Goal: Contribute content: Add original content to the website for others to see

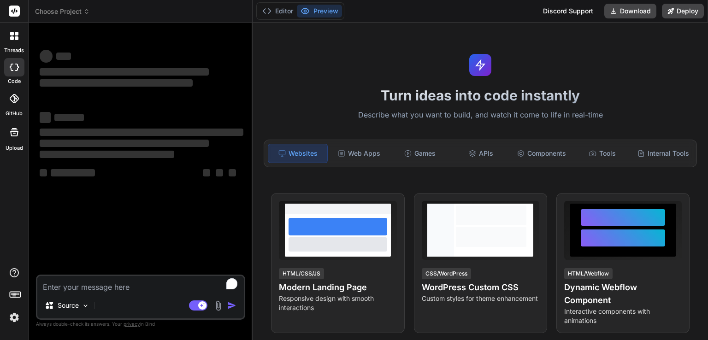
click at [53, 11] on span "Choose Project" at bounding box center [62, 11] width 55 height 9
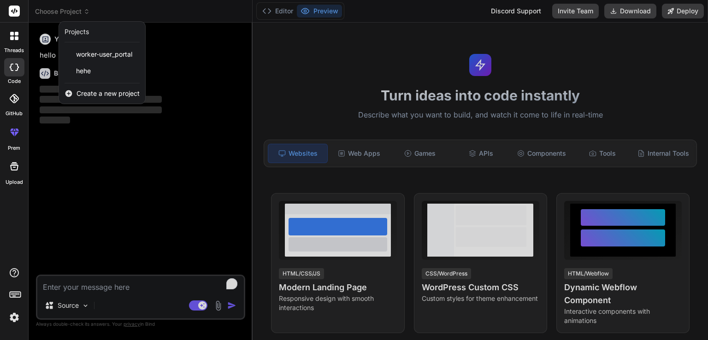
click at [7, 89] on div at bounding box center [14, 98] width 20 height 20
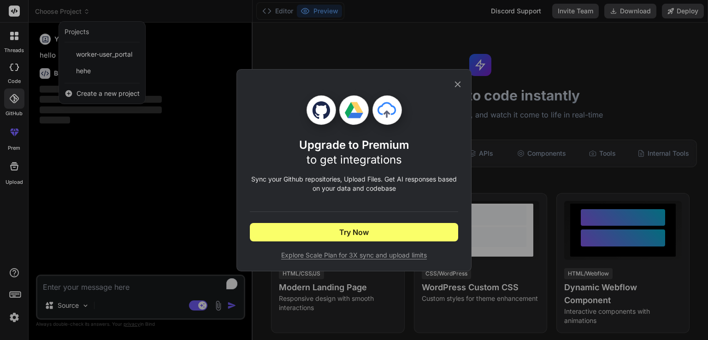
click at [456, 82] on icon at bounding box center [458, 84] width 6 height 6
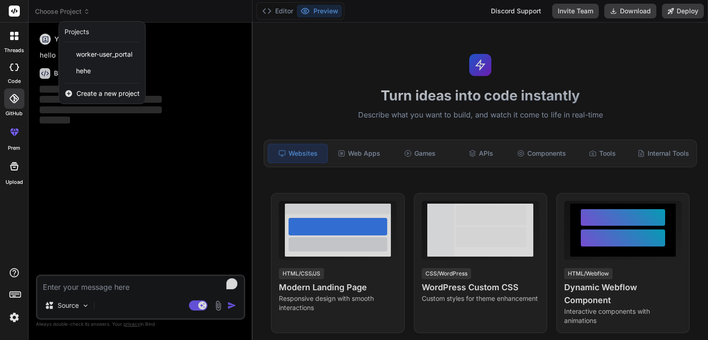
click at [11, 172] on div at bounding box center [14, 166] width 22 height 22
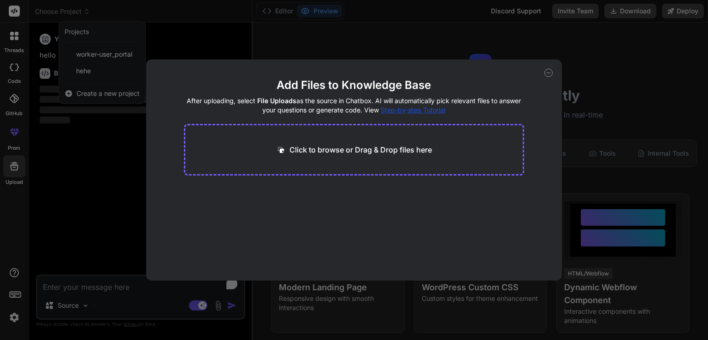
click at [293, 152] on p "Click to browse or Drag & Drop files here" at bounding box center [360, 149] width 142 height 11
type textarea "x"
type input "C:\fakepath\server.js"
click at [507, 248] on button "Finish" at bounding box center [508, 253] width 32 height 18
click at [558, 76] on div "Add Files to Knowledge Base After uploading, select File Uploads as the source …" at bounding box center [354, 169] width 416 height 221
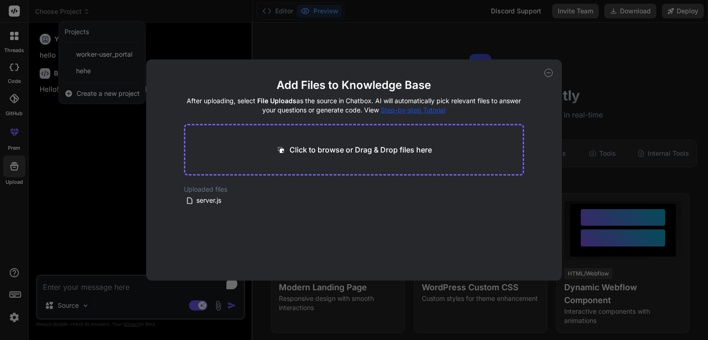
click at [550, 69] on icon at bounding box center [548, 73] width 8 height 8
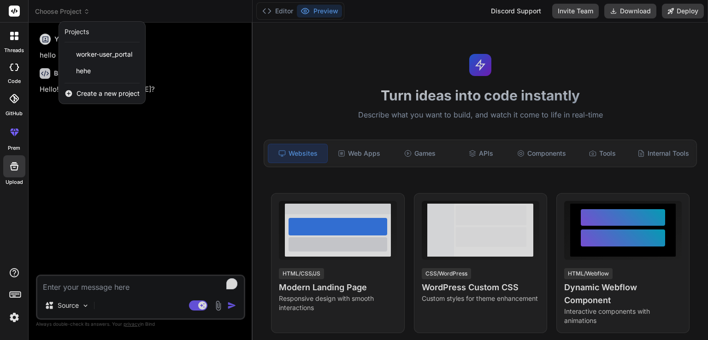
click at [92, 143] on div at bounding box center [354, 170] width 708 height 340
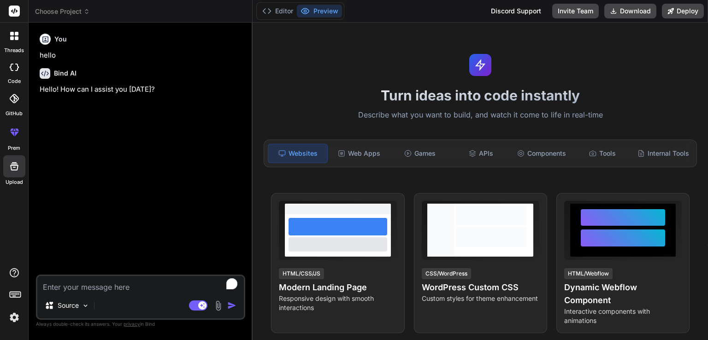
click at [68, 16] on header "Choose Project Created with Pixso." at bounding box center [141, 11] width 224 height 23
click at [68, 13] on span "Choose Project" at bounding box center [62, 11] width 55 height 9
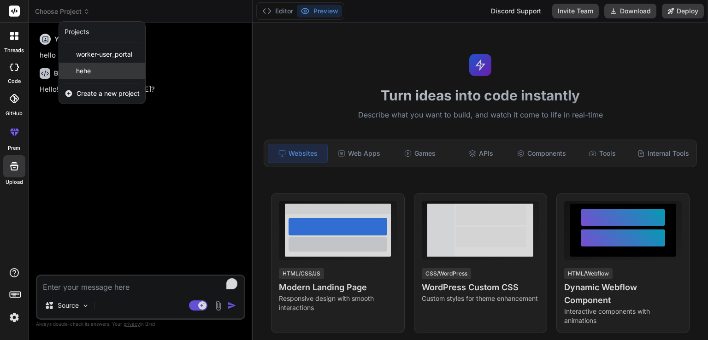
click at [88, 73] on span "hehe" at bounding box center [83, 70] width 15 height 9
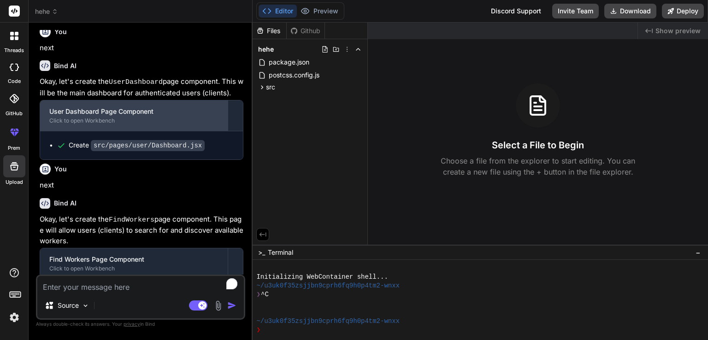
scroll to position [447, 0]
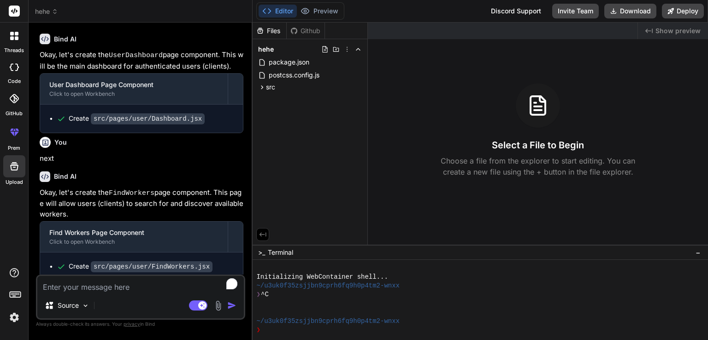
click at [46, 3] on header "hehe Created with Pixso." at bounding box center [141, 11] width 224 height 23
click at [47, 9] on span "hehe" at bounding box center [46, 11] width 23 height 9
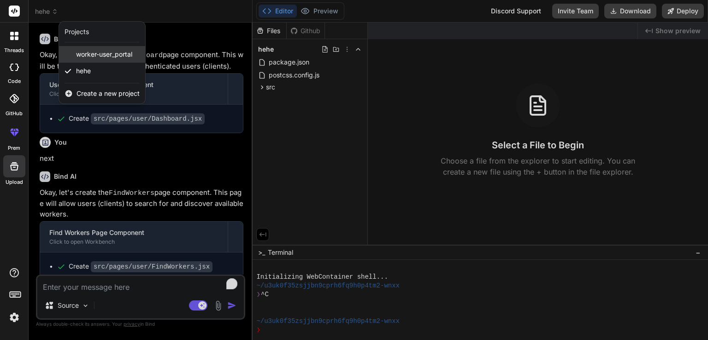
click at [100, 61] on div "worker-user_portal" at bounding box center [102, 54] width 86 height 17
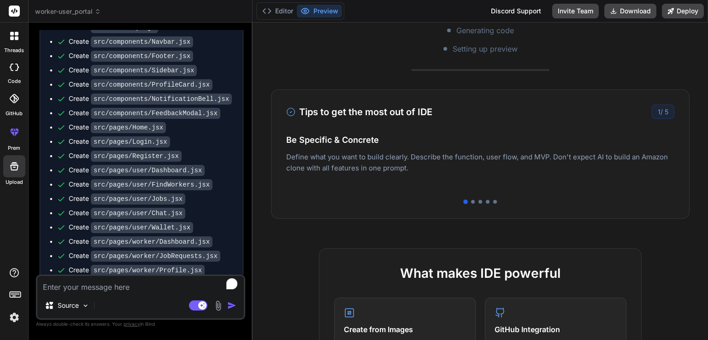
scroll to position [0, 0]
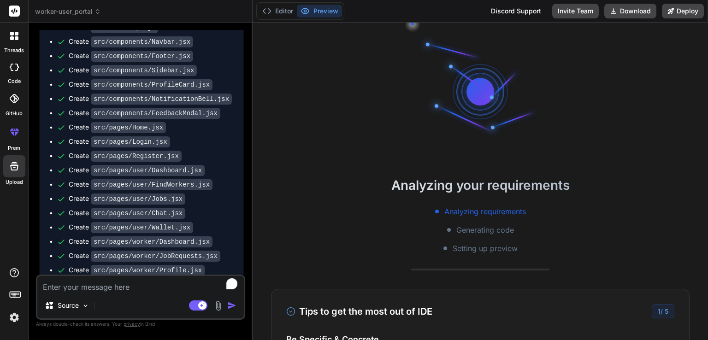
click at [14, 9] on rect at bounding box center [14, 11] width 11 height 11
click at [93, 17] on header "worker-user_portal Created with Pixso." at bounding box center [141, 11] width 224 height 23
click at [93, 12] on span "worker-user_portal" at bounding box center [68, 11] width 66 height 9
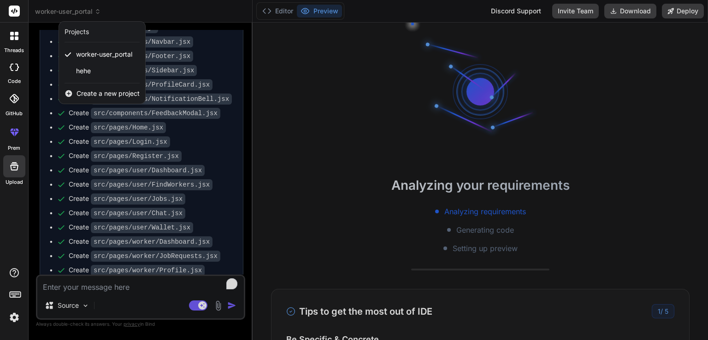
click at [378, 67] on div at bounding box center [354, 170] width 708 height 340
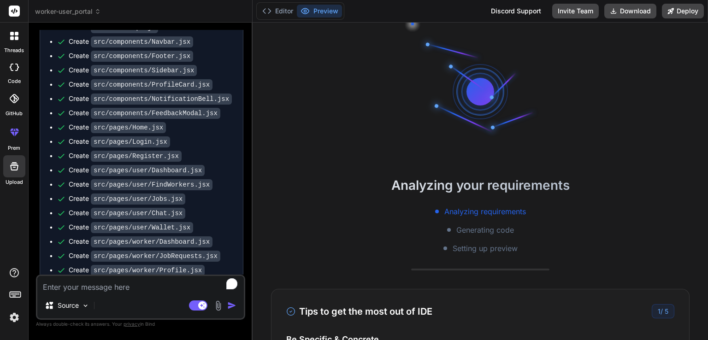
click at [13, 136] on icon at bounding box center [14, 132] width 11 height 11
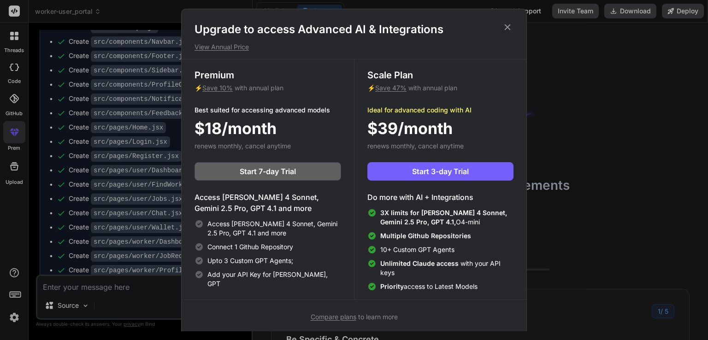
scroll to position [4, 0]
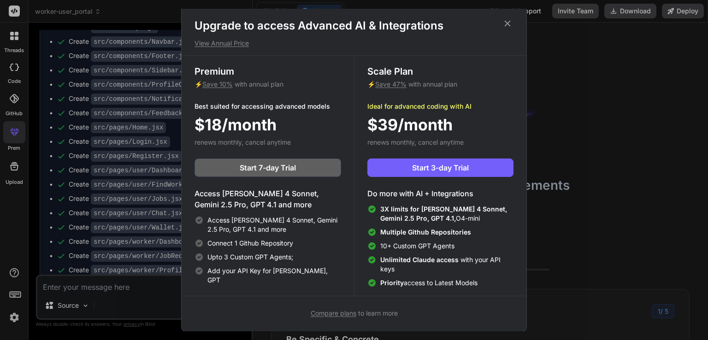
click at [505, 27] on icon at bounding box center [507, 23] width 10 height 10
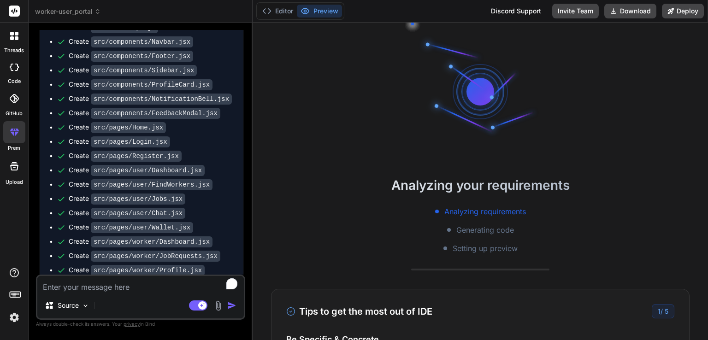
click at [13, 34] on icon at bounding box center [12, 34] width 4 height 4
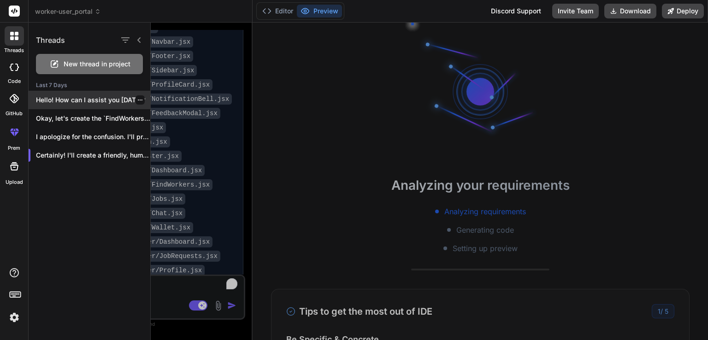
click at [98, 105] on div "Hello! How can I assist you [DATE]?" at bounding box center [90, 100] width 122 height 18
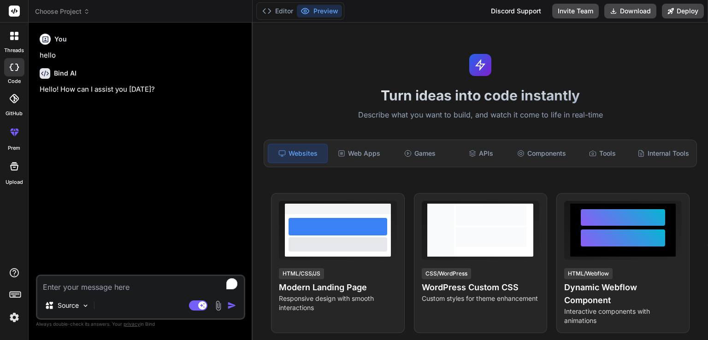
scroll to position [115, 0]
click at [14, 39] on icon at bounding box center [14, 36] width 8 height 8
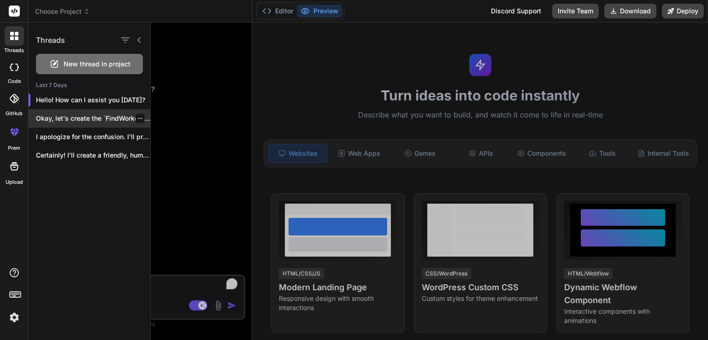
click at [70, 116] on p "Okay, let's create the `FindWorkers` page component...." at bounding box center [93, 118] width 114 height 9
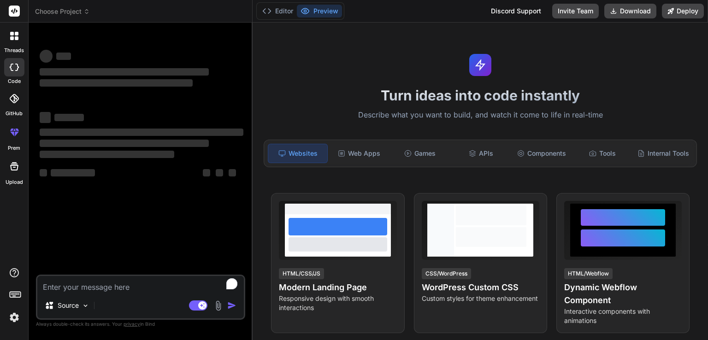
click at [12, 44] on div at bounding box center [14, 35] width 19 height 19
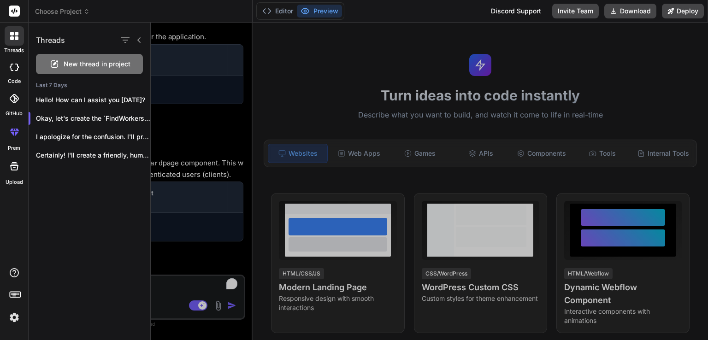
click at [181, 175] on div at bounding box center [429, 181] width 557 height 317
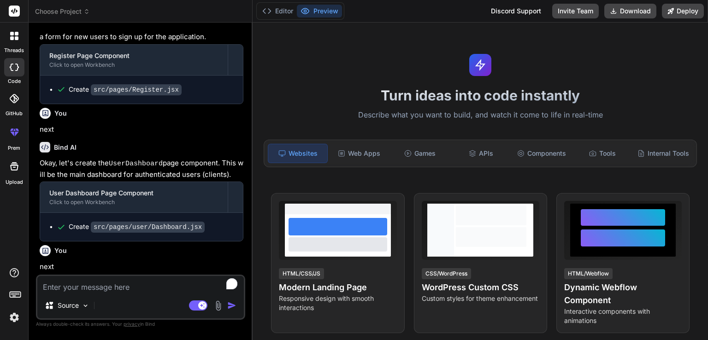
scroll to position [447, 0]
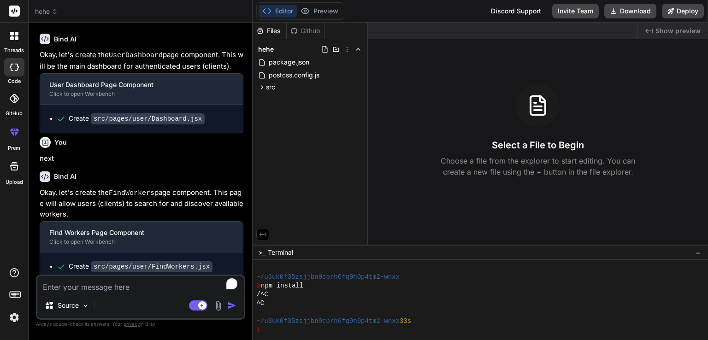
click at [9, 37] on div at bounding box center [14, 35] width 19 height 19
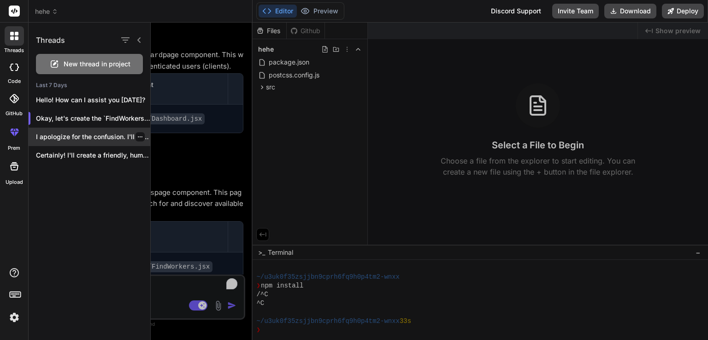
click at [74, 129] on div "I apologize for the confusion. I'll provide..." at bounding box center [90, 137] width 122 height 18
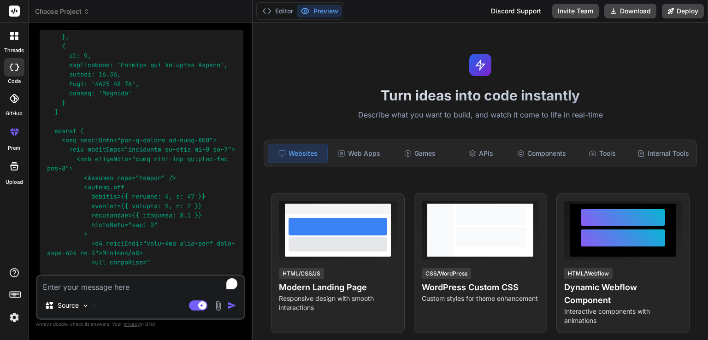
scroll to position [6426, 0]
click at [14, 38] on icon at bounding box center [14, 36] width 8 height 8
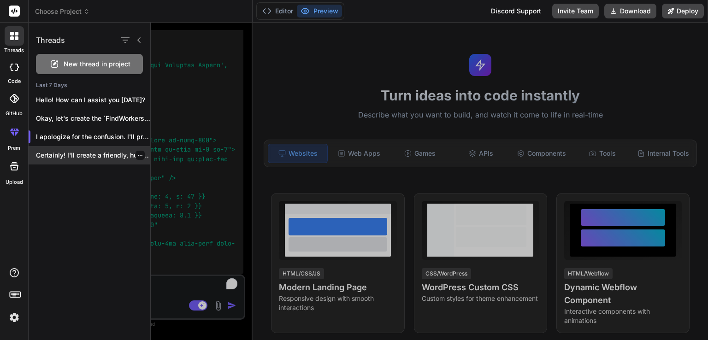
click at [84, 156] on p "Certainly! I'll create a friendly, human-looking, and..." at bounding box center [93, 155] width 114 height 9
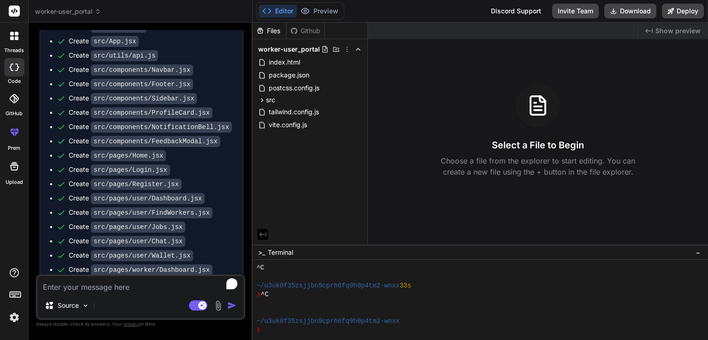
scroll to position [4808, 0]
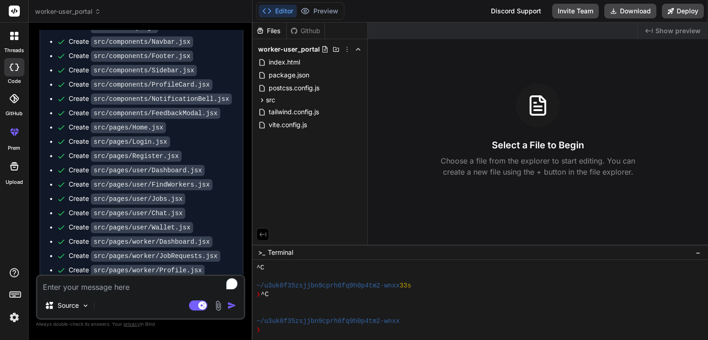
click at [63, 318] on div "Source" at bounding box center [65, 307] width 56 height 22
click at [70, 309] on p "Source" at bounding box center [68, 305] width 21 height 9
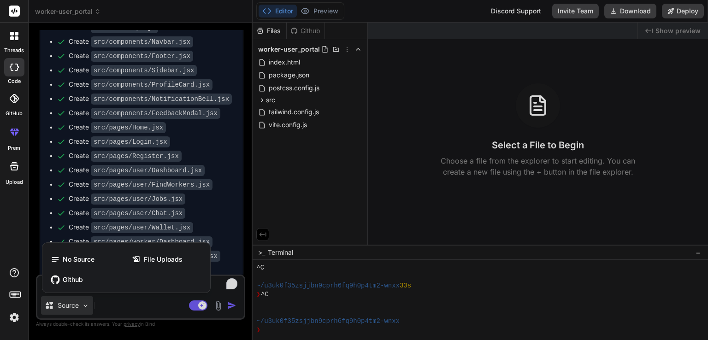
click at [101, 299] on div at bounding box center [354, 170] width 708 height 340
type textarea "x"
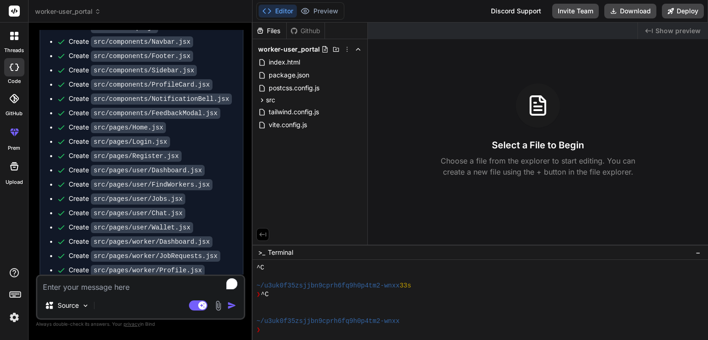
click at [46, 12] on span "worker-user_portal" at bounding box center [68, 11] width 66 height 9
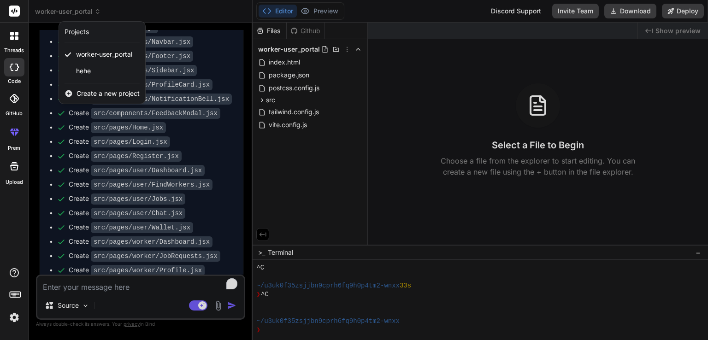
click at [70, 89] on icon at bounding box center [69, 93] width 8 height 8
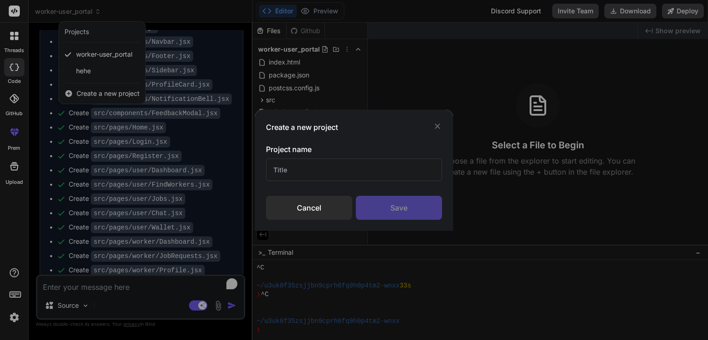
click at [343, 176] on input "text" at bounding box center [354, 169] width 176 height 23
type input "Frontend-Backend"
click at [394, 211] on div "Save" at bounding box center [399, 208] width 86 height 24
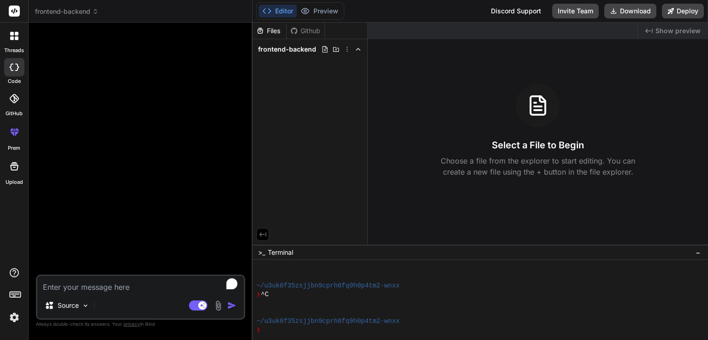
click at [216, 305] on img at bounding box center [218, 305] width 11 height 11
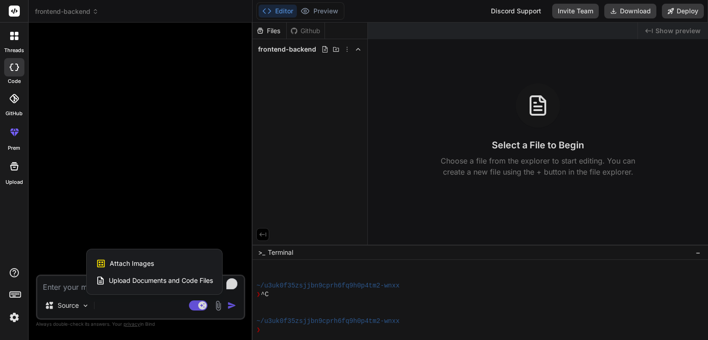
click at [82, 303] on div at bounding box center [354, 170] width 708 height 340
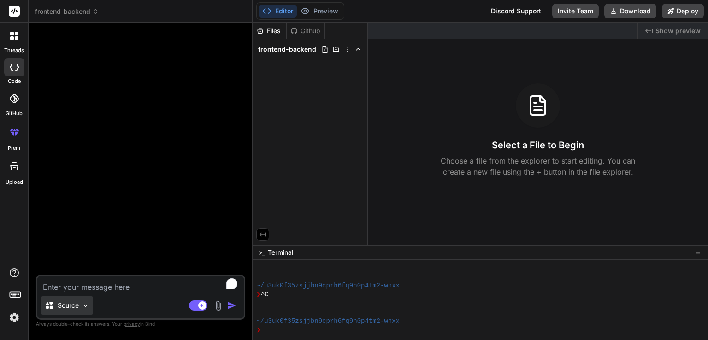
click at [81, 303] on div "Source" at bounding box center [67, 305] width 52 height 18
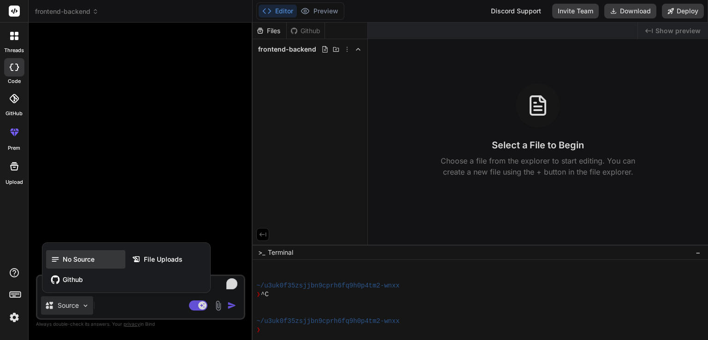
click at [84, 257] on span "No Source" at bounding box center [79, 259] width 32 height 9
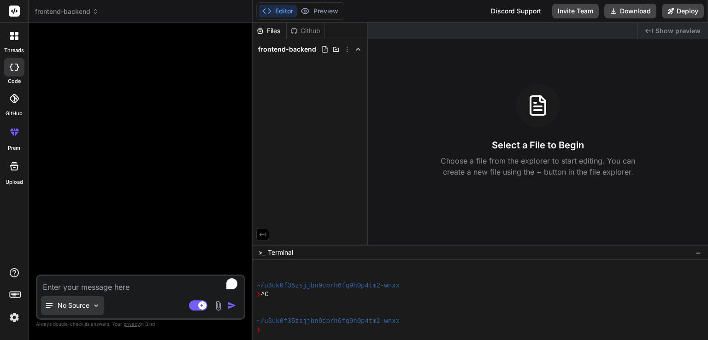
click at [69, 308] on p "No Source" at bounding box center [74, 305] width 32 height 9
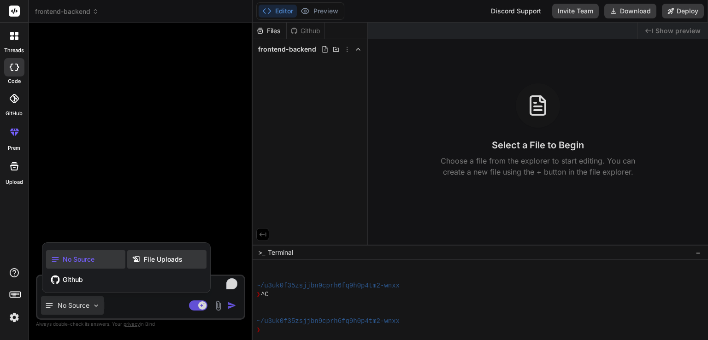
click at [149, 262] on span "File Uploads" at bounding box center [163, 259] width 39 height 9
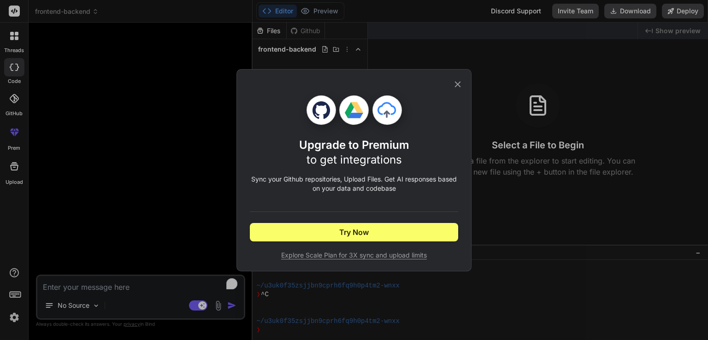
click at [473, 79] on div "Upgrade to Premium to get integrations Sync your Github repositories, Upload Fi…" at bounding box center [354, 170] width 708 height 340
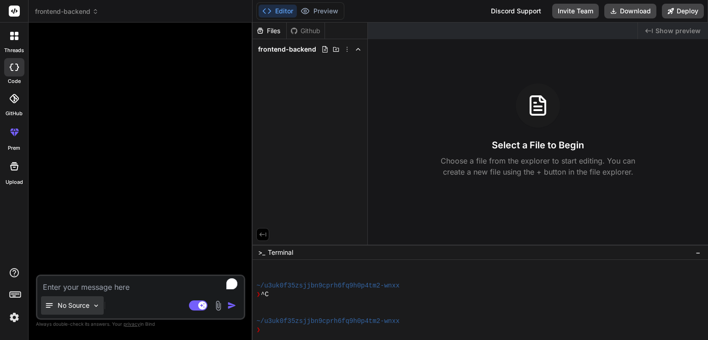
click at [95, 310] on div "No Source" at bounding box center [72, 305] width 63 height 18
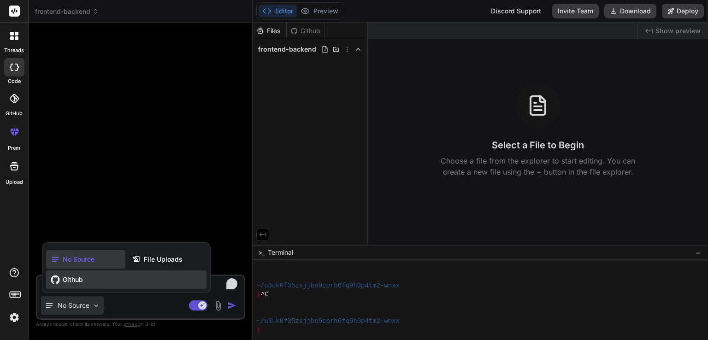
click at [81, 282] on span "Github" at bounding box center [73, 279] width 20 height 9
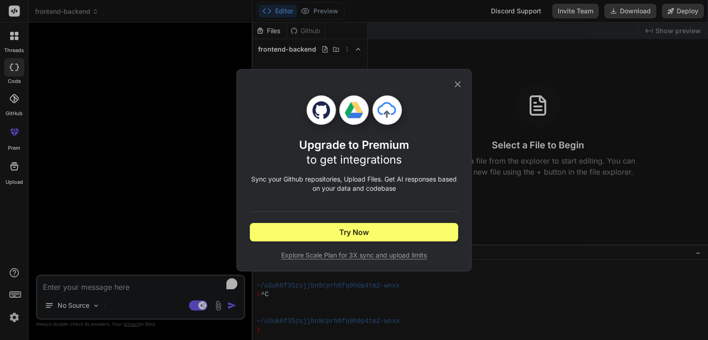
click at [453, 88] on icon at bounding box center [457, 84] width 10 height 10
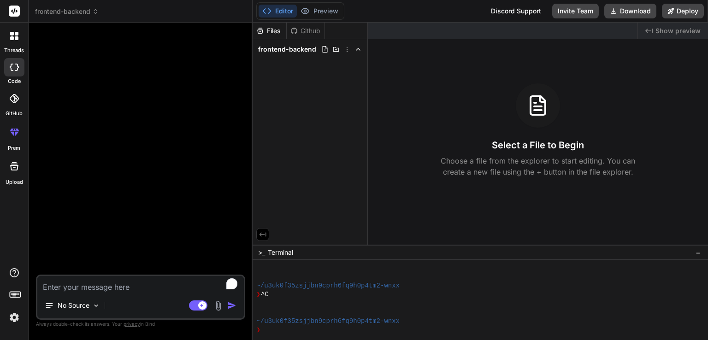
click at [216, 302] on img at bounding box center [218, 305] width 11 height 11
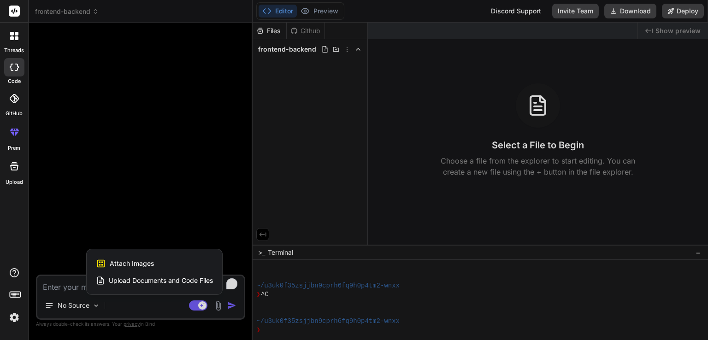
click at [152, 276] on span "Upload Documents and Code Files" at bounding box center [161, 280] width 104 height 9
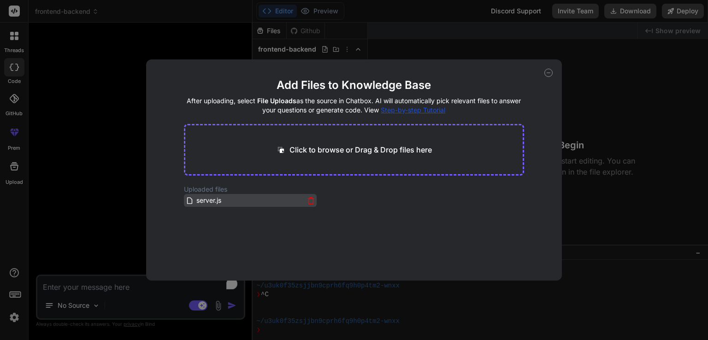
click at [199, 205] on span "server.js" at bounding box center [208, 200] width 27 height 11
drag, startPoint x: 566, startPoint y: 75, endPoint x: 553, endPoint y: 73, distance: 13.0
click at [563, 73] on div "Add Files to Knowledge Base After uploading, select File Uploads as the source …" at bounding box center [354, 170] width 708 height 340
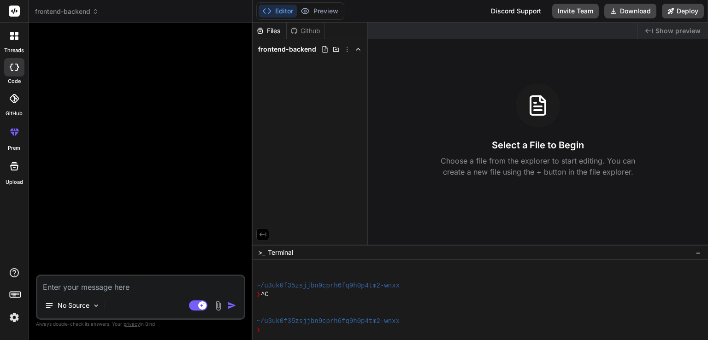
click at [551, 73] on div "Created with Pixso. Show preview Select a File to Begin Choose a file from the …" at bounding box center [538, 134] width 340 height 222
click at [218, 304] on img at bounding box center [218, 305] width 11 height 11
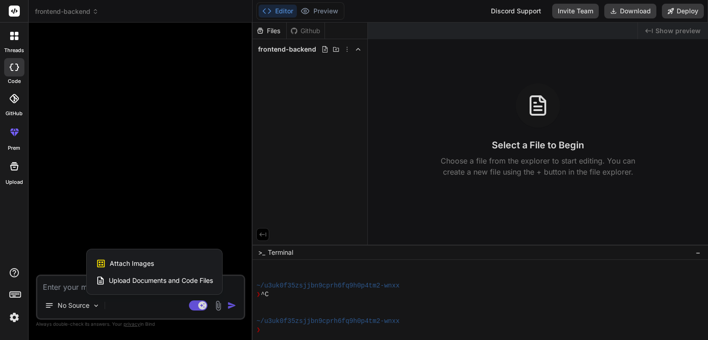
click at [136, 282] on span "Upload Documents and Code Files" at bounding box center [161, 280] width 104 height 9
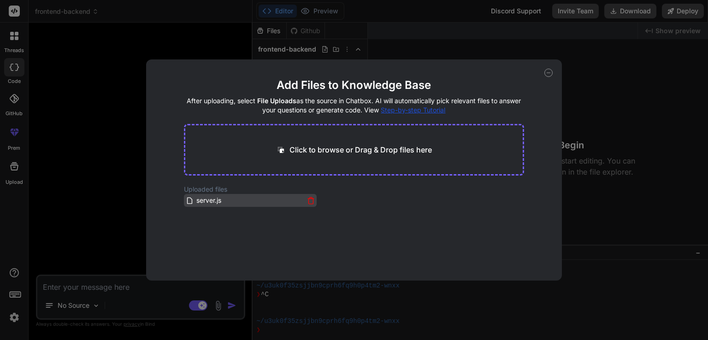
click at [307, 198] on icon at bounding box center [311, 201] width 8 height 8
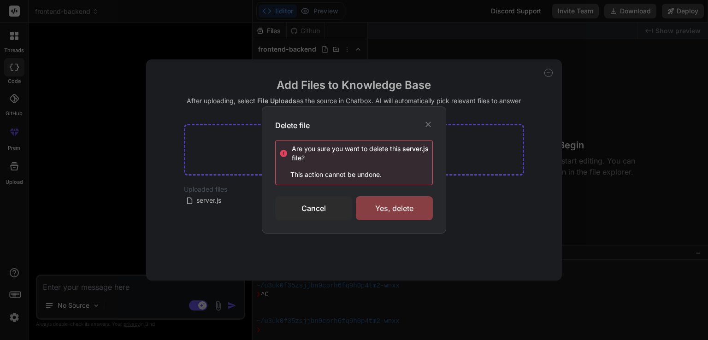
click at [375, 205] on div "Yes, delete" at bounding box center [394, 208] width 77 height 24
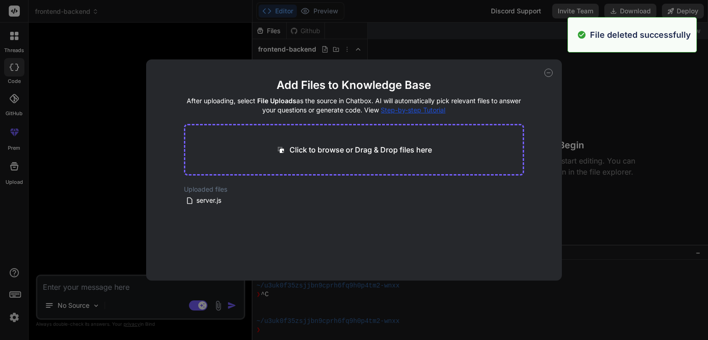
click at [549, 70] on icon at bounding box center [548, 73] width 8 height 8
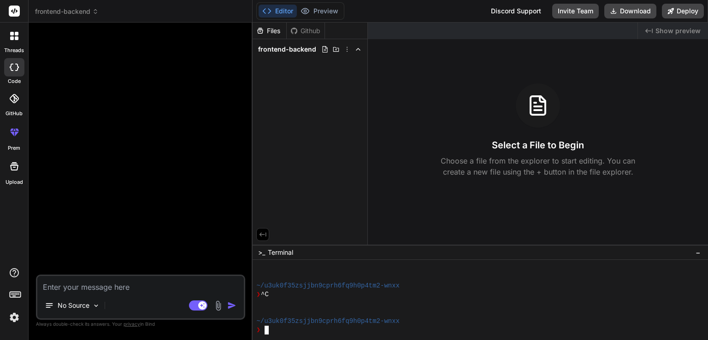
click at [424, 330] on div "❯" at bounding box center [474, 330] width 437 height 9
click at [323, 48] on icon at bounding box center [324, 49] width 7 height 7
click at [335, 48] on icon at bounding box center [335, 49] width 7 height 7
click at [346, 48] on icon at bounding box center [346, 49] width 7 height 7
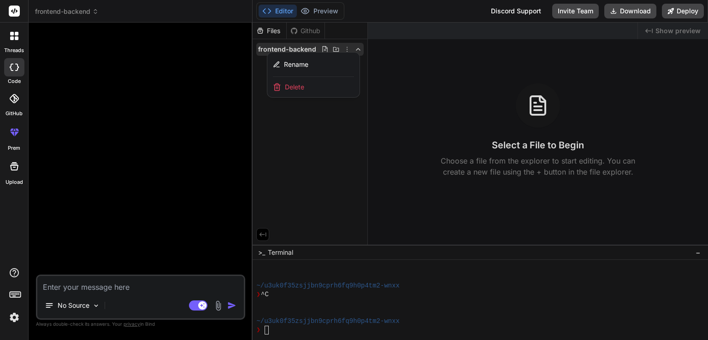
click at [331, 121] on div at bounding box center [479, 181] width 455 height 317
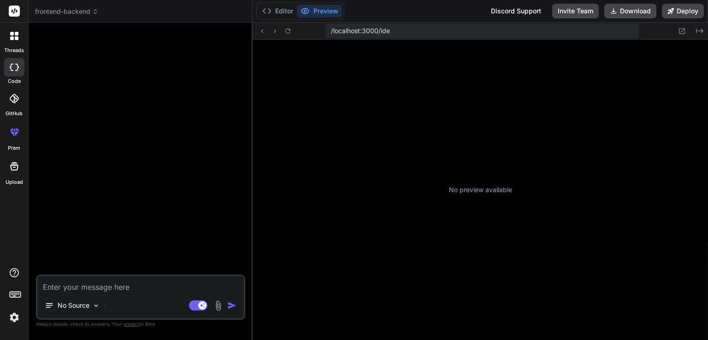
type textarea "x"
